Goal: Task Accomplishment & Management: Manage account settings

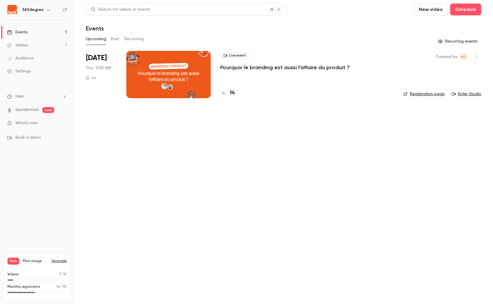
drag, startPoint x: 0, startPoint y: 0, endPoint x: 51, endPoint y: 286, distance: 290.2
click at [51, 286] on div "Monthly registrants 14 / 30" at bounding box center [36, 286] width 59 height 5
drag, startPoint x: 51, startPoint y: 286, endPoint x: 41, endPoint y: 288, distance: 10.9
click at [41, 288] on div "Monthly registrants 14 / 30" at bounding box center [36, 286] width 59 height 5
drag, startPoint x: 41, startPoint y: 288, endPoint x: 23, endPoint y: 33, distance: 255.7
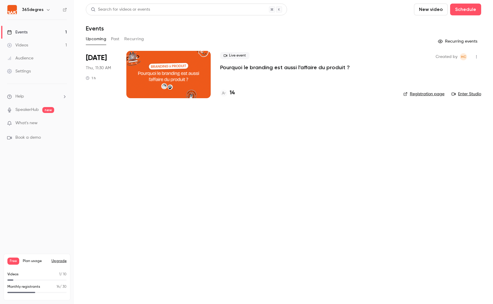
click at [23, 33] on div "Events" at bounding box center [17, 32] width 20 height 6
click at [134, 38] on button "Recurring" at bounding box center [134, 38] width 20 height 9
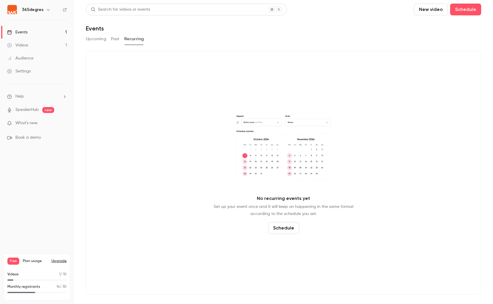
click at [115, 38] on button "Past" at bounding box center [115, 38] width 9 height 9
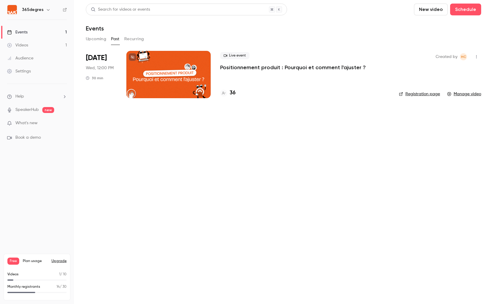
drag, startPoint x: 23, startPoint y: 33, endPoint x: 99, endPoint y: 38, distance: 75.4
click at [99, 38] on button "Upcoming" at bounding box center [96, 38] width 20 height 9
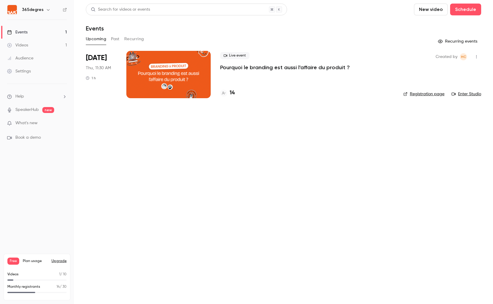
drag, startPoint x: 99, startPoint y: 38, endPoint x: 248, endPoint y: 66, distance: 152.4
click at [248, 66] on p "Pourquoi le branding est aussi l'affaire du produit ?" at bounding box center [285, 67] width 130 height 7
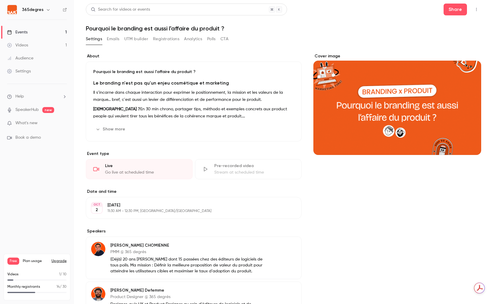
scroll to position [0, 0]
drag, startPoint x: 248, startPoint y: 66, endPoint x: 139, endPoint y: 38, distance: 113.4
click at [139, 38] on button "UTM builder" at bounding box center [136, 38] width 24 height 9
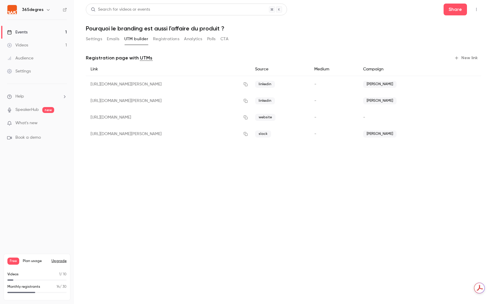
click at [248, 101] on icon "button" at bounding box center [245, 101] width 5 height 4
click at [161, 40] on button "Registrations" at bounding box center [166, 38] width 26 height 9
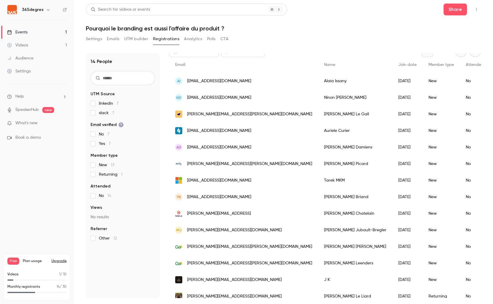
scroll to position [44, 0]
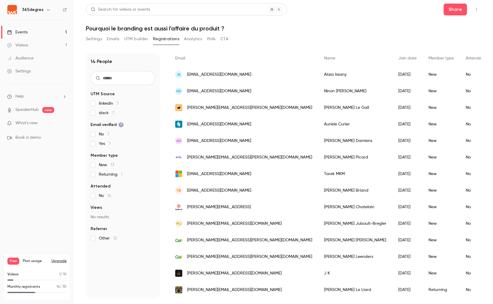
click at [25, 32] on div "Events" at bounding box center [17, 32] width 20 height 6
